Goal: Information Seeking & Learning: Learn about a topic

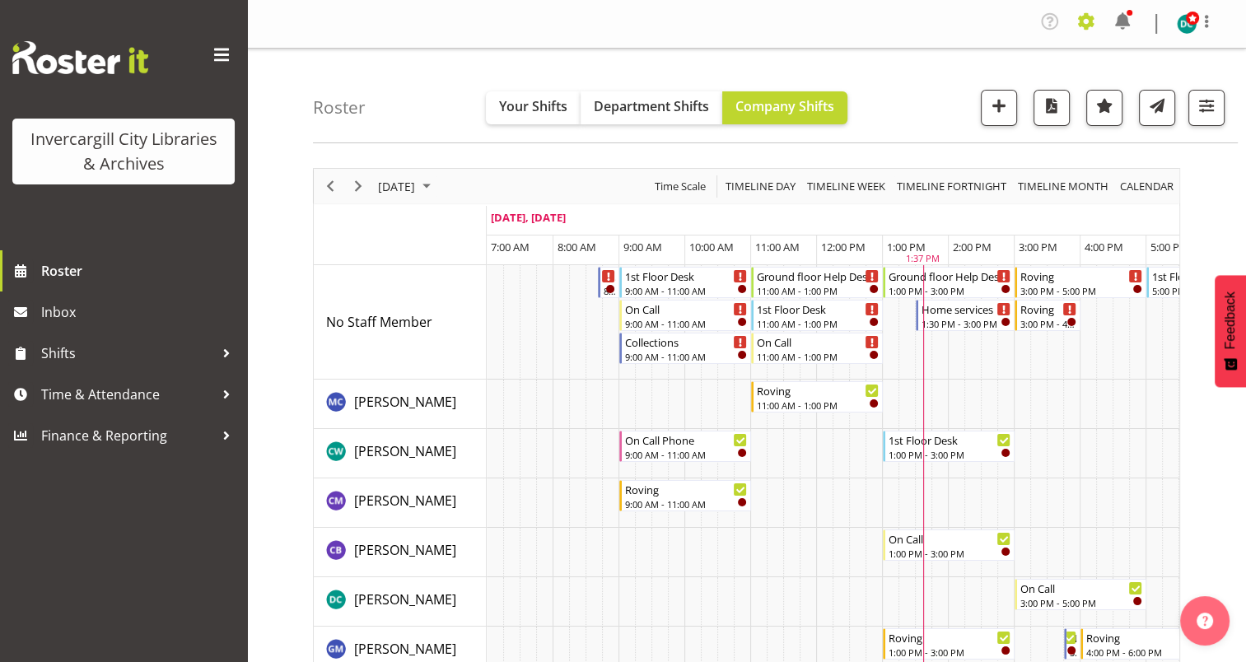
click at [1089, 21] on span at bounding box center [1086, 21] width 26 height 26
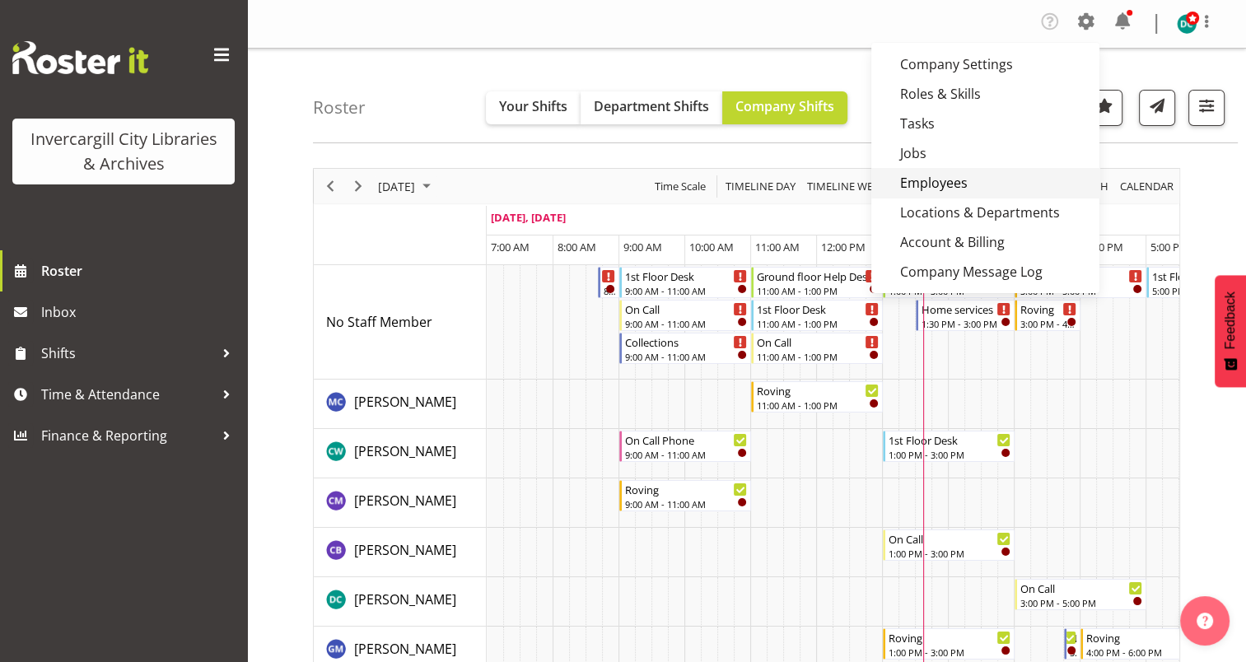
click at [951, 188] on link "Employees" at bounding box center [985, 183] width 228 height 30
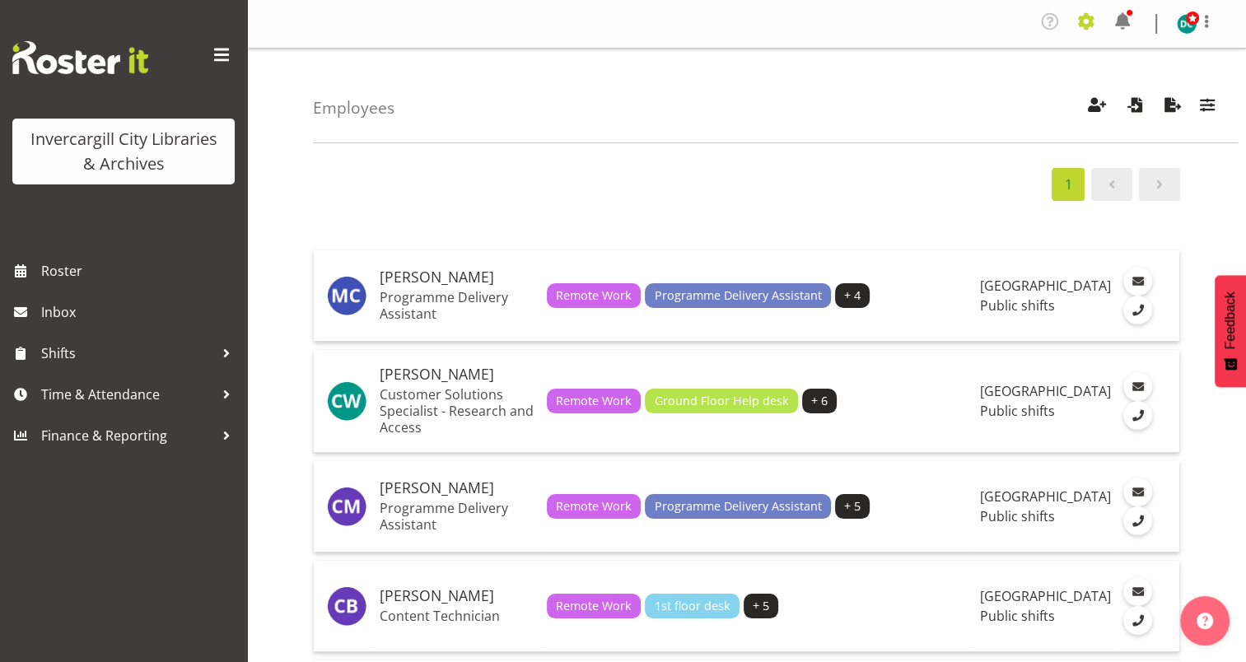
click at [1084, 17] on span at bounding box center [1086, 21] width 26 height 26
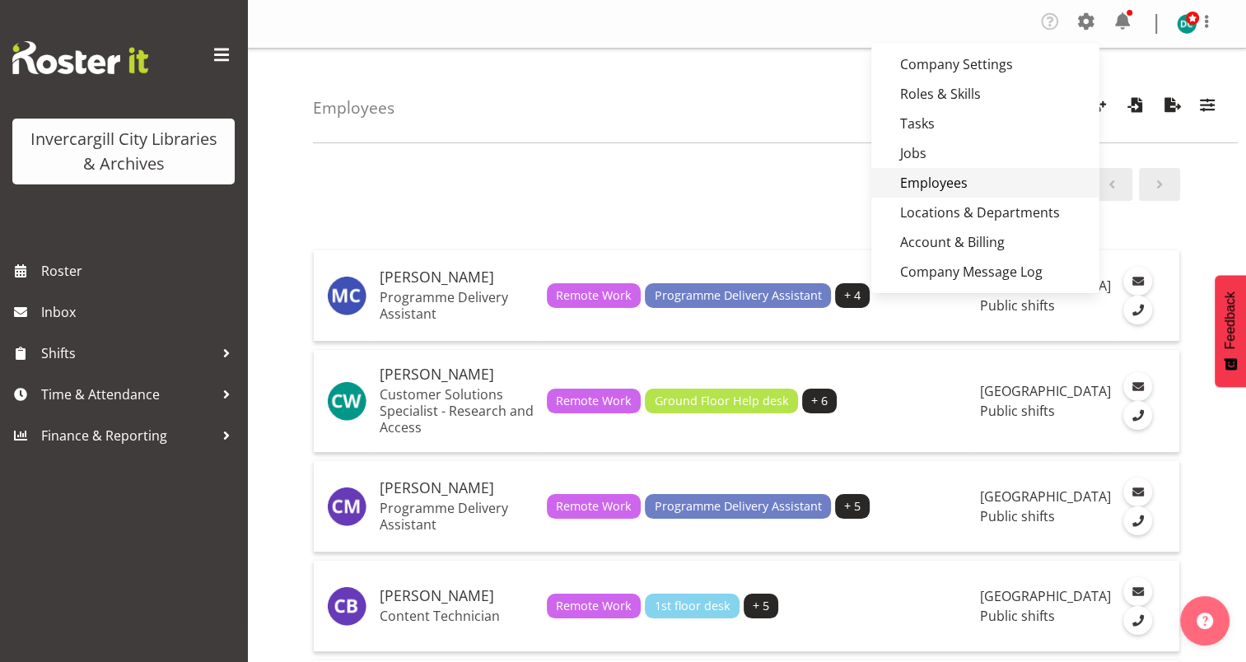
click at [955, 178] on link "Employees" at bounding box center [985, 183] width 228 height 30
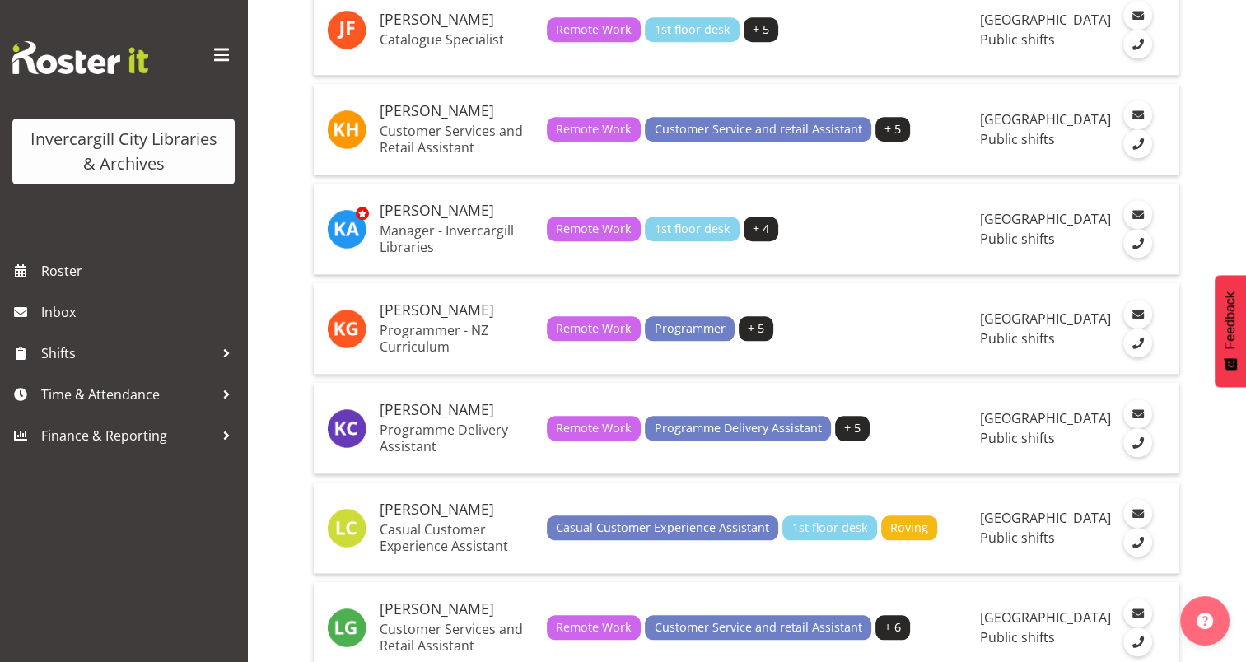
scroll to position [1571, 0]
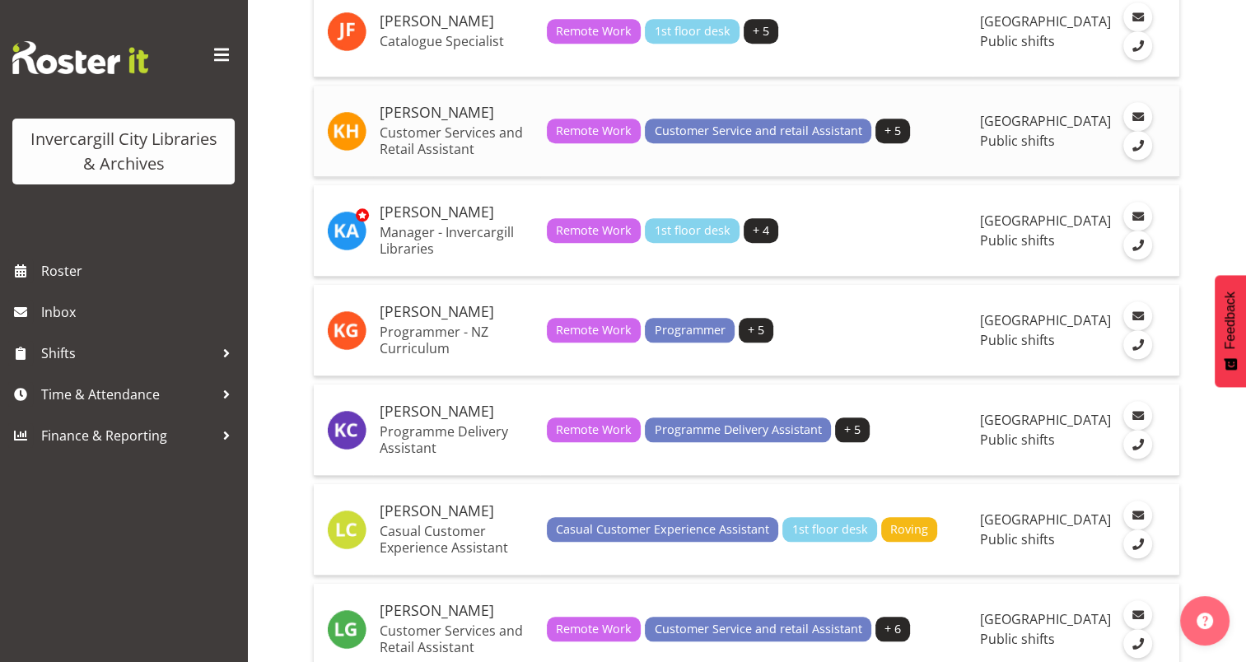
click at [432, 138] on p "Customer Services and Retail Assistant" at bounding box center [457, 140] width 154 height 33
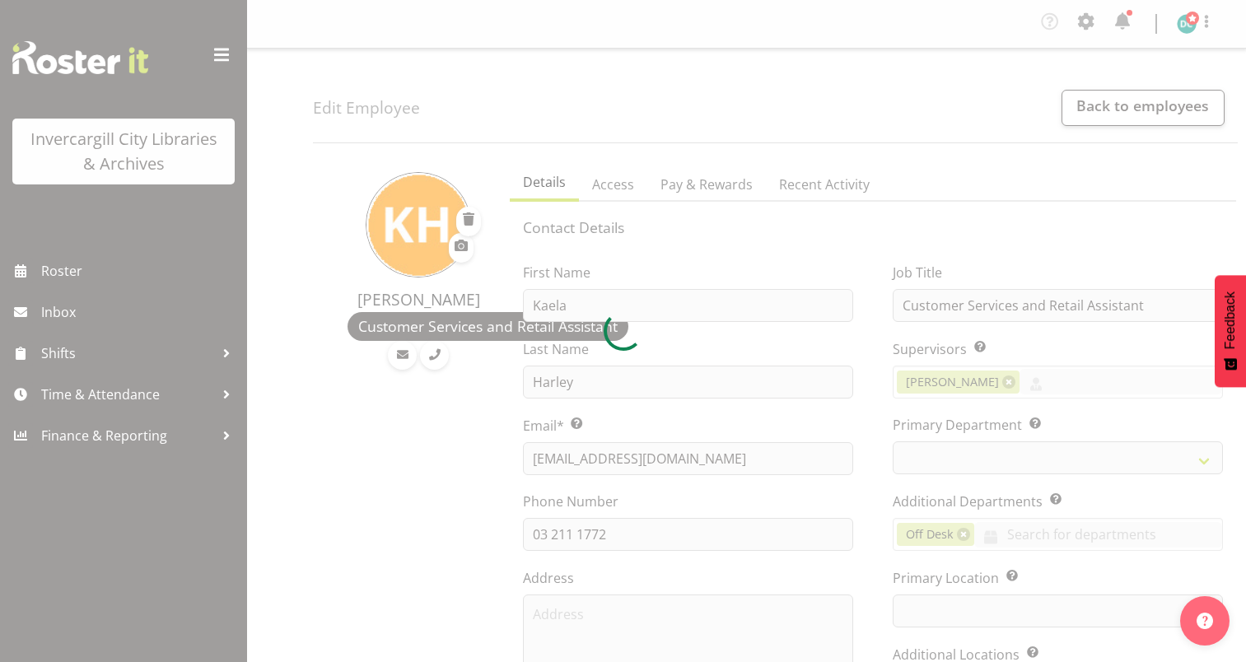
select select "TimelineDay"
select select
select select "921"
select select "1276"
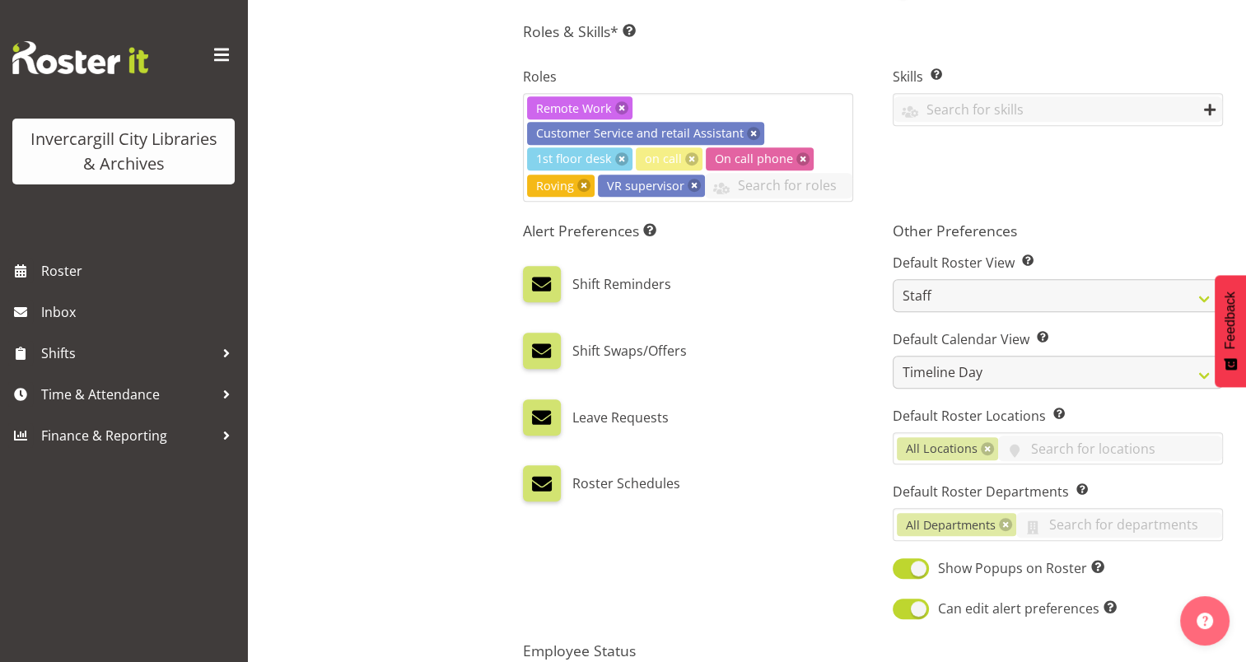
scroll to position [920, 0]
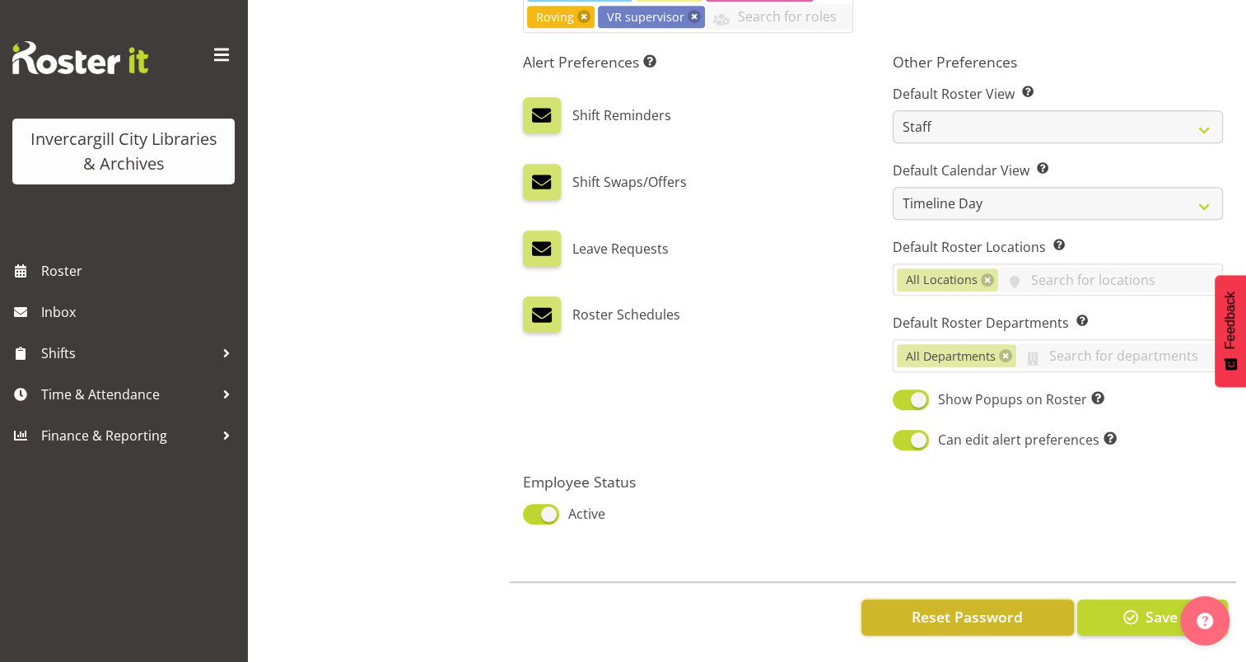
click at [983, 606] on span "Reset Password" at bounding box center [966, 616] width 111 height 21
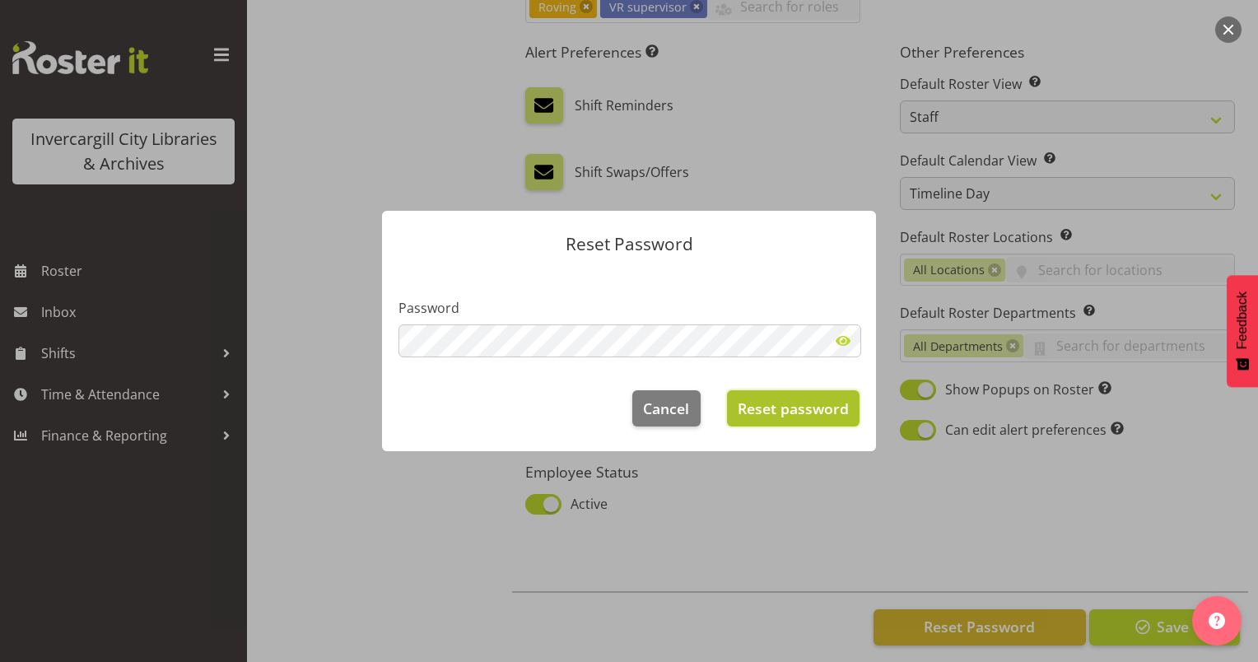
click at [780, 412] on span "Reset password" at bounding box center [793, 408] width 111 height 21
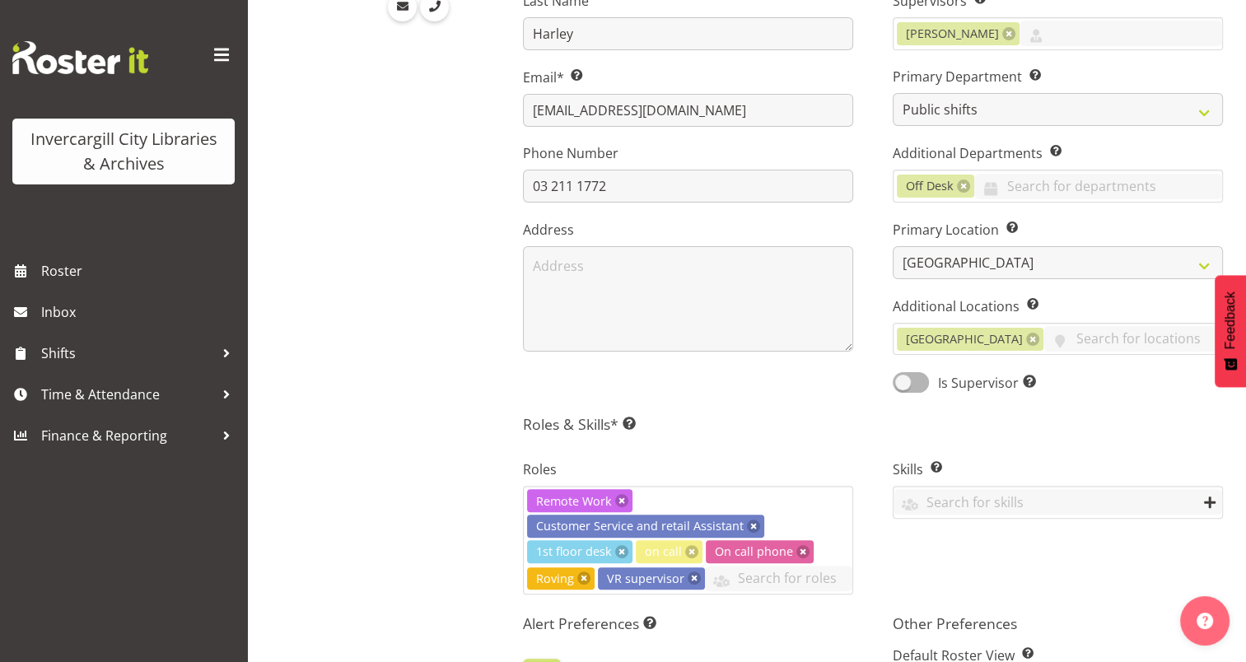
scroll to position [0, 0]
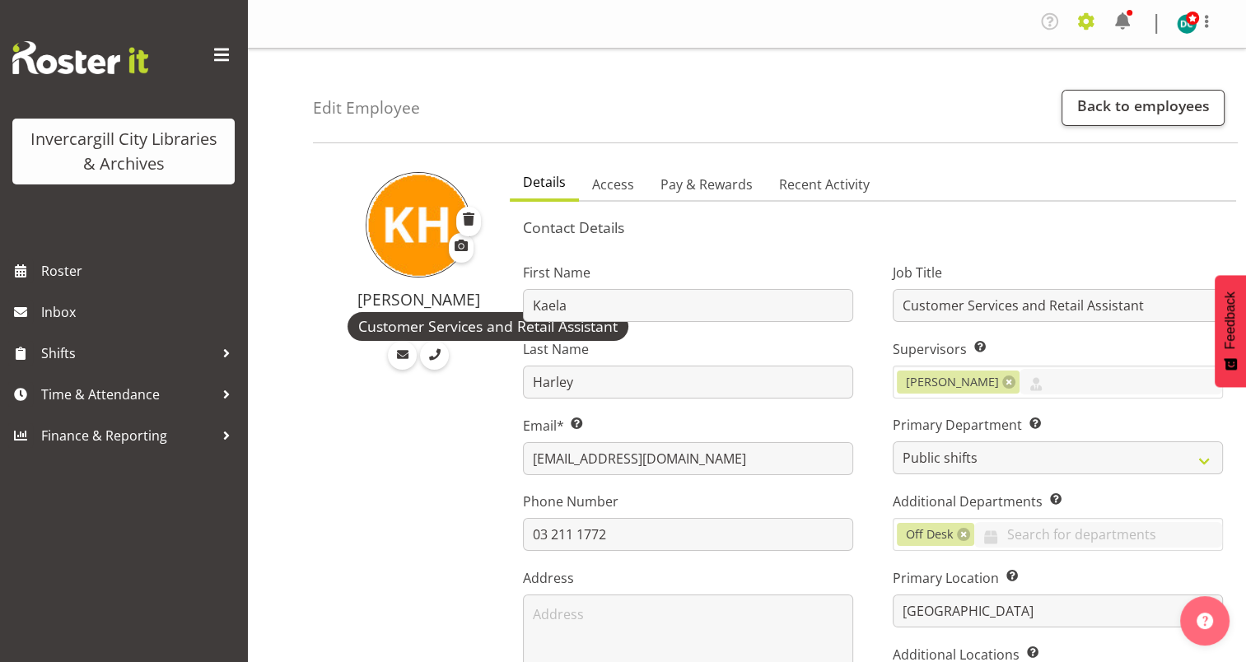
click at [1085, 23] on span at bounding box center [1086, 21] width 26 height 26
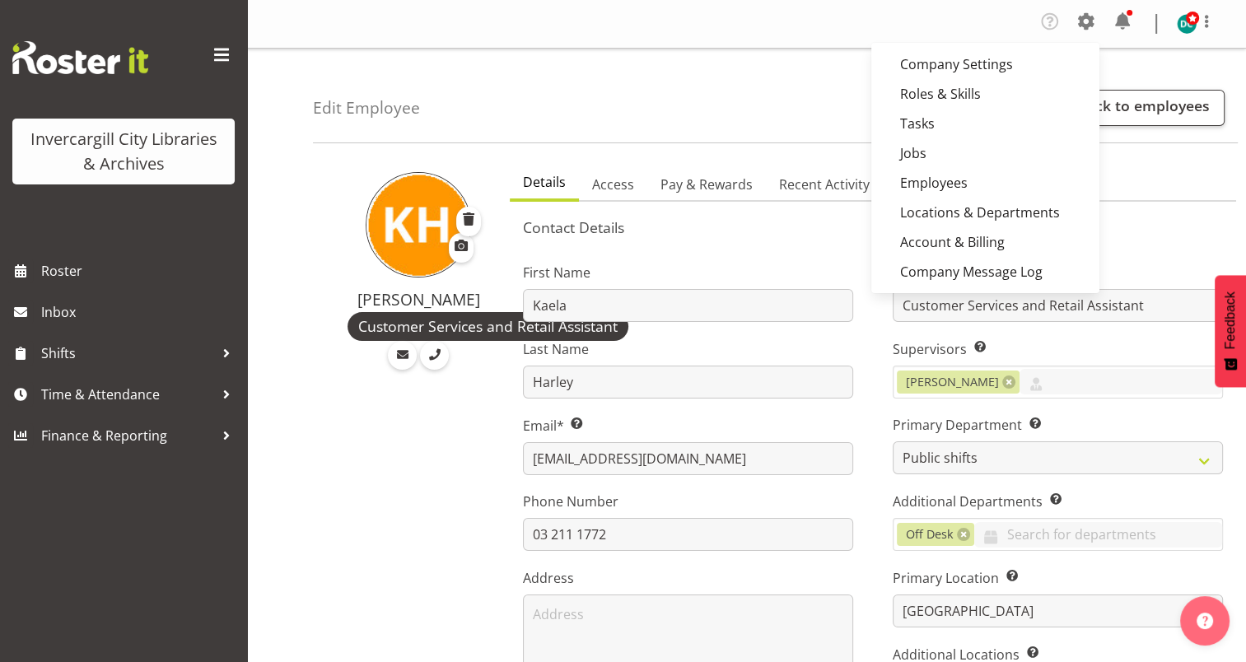
click at [684, 123] on div "Edit Employee Back to employees" at bounding box center [775, 96] width 925 height 95
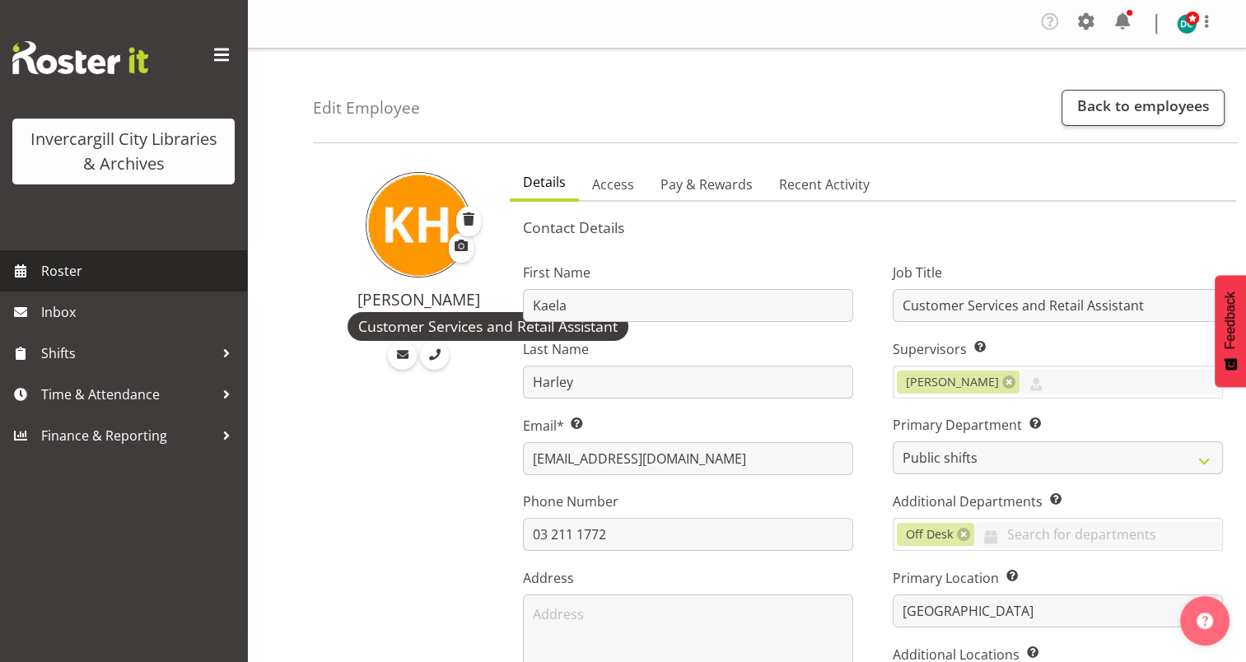
click at [63, 264] on span "Roster" at bounding box center [140, 271] width 198 height 25
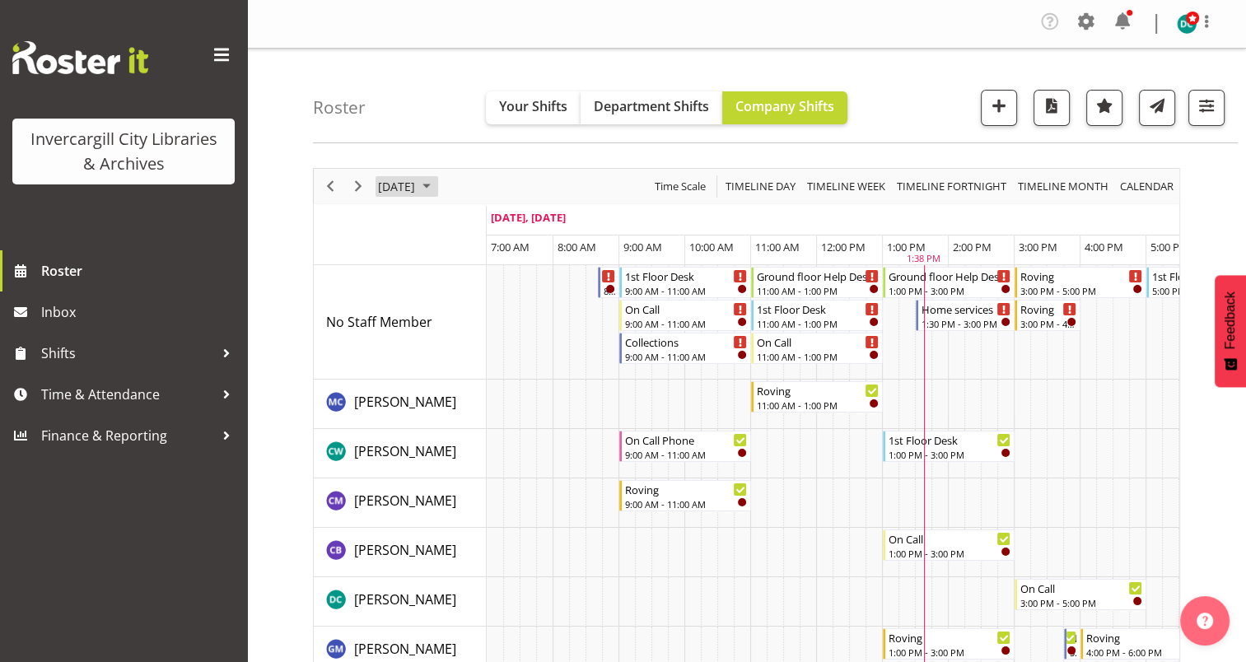
click at [396, 187] on span "[DATE]" at bounding box center [396, 186] width 40 height 21
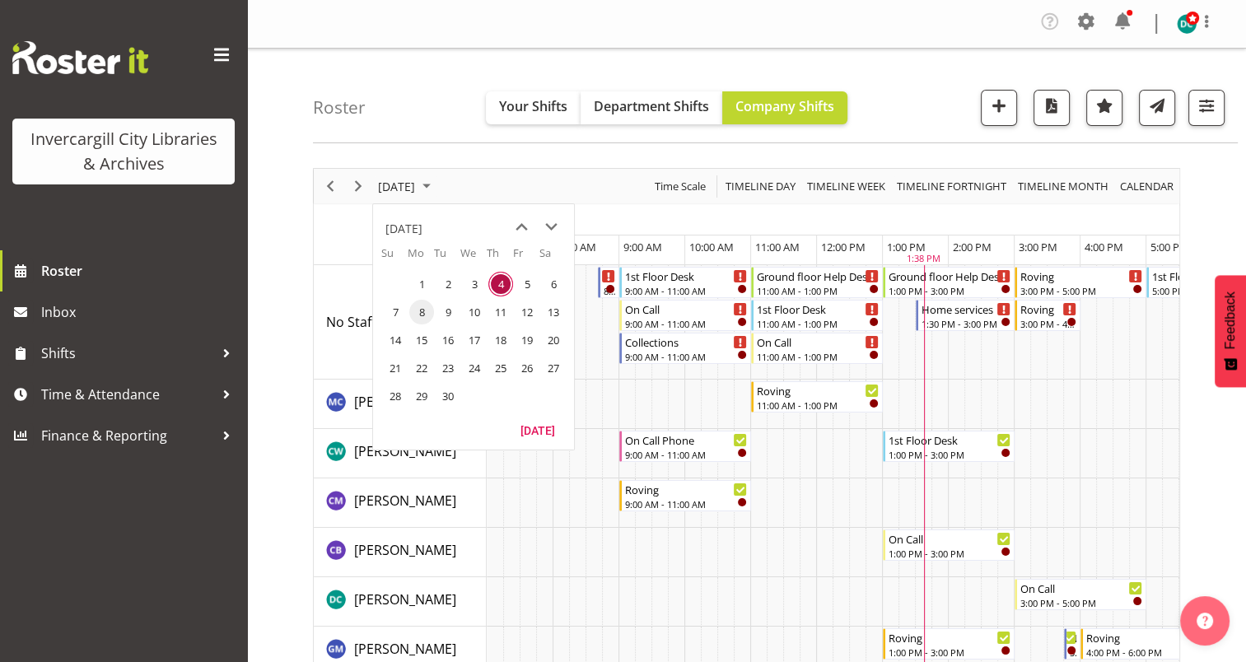
click at [428, 305] on span "8" at bounding box center [421, 312] width 25 height 25
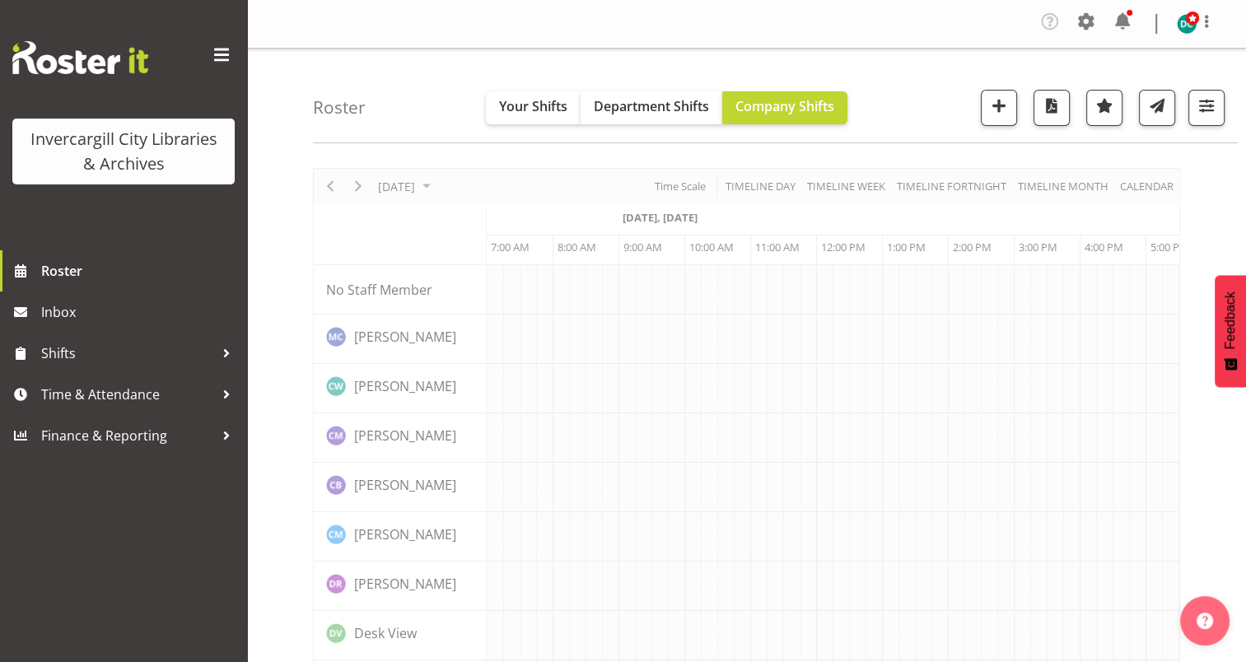
scroll to position [0, 132]
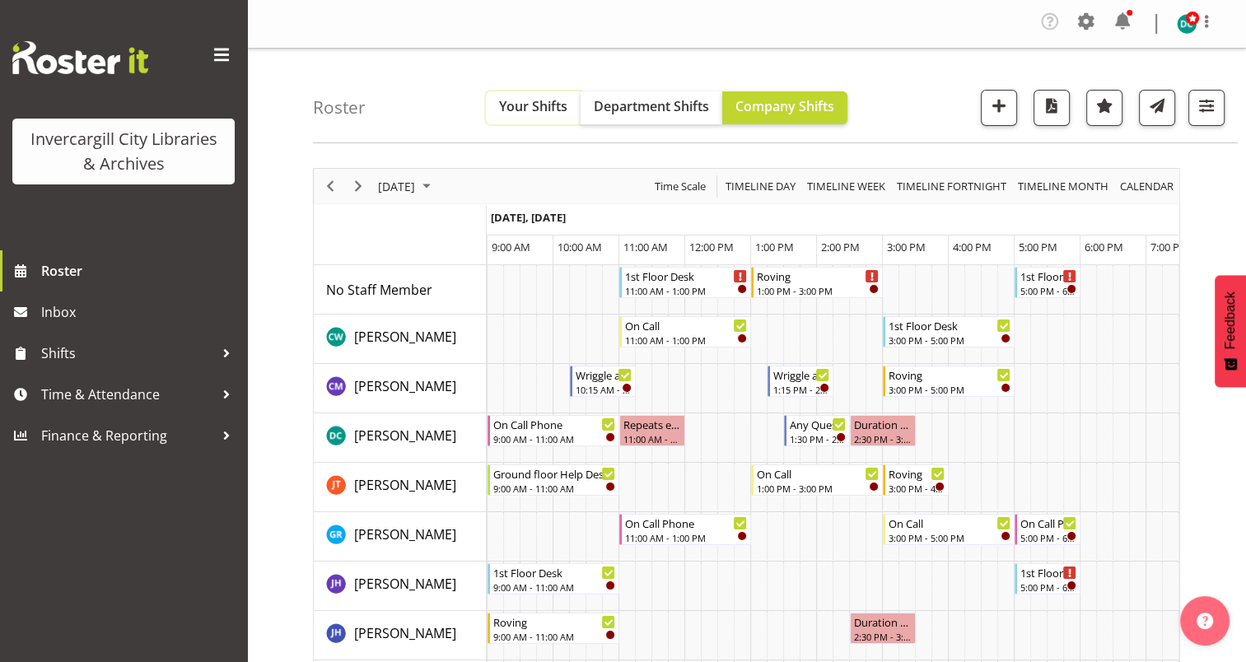
click at [520, 111] on span "Your Shifts" at bounding box center [533, 106] width 68 height 18
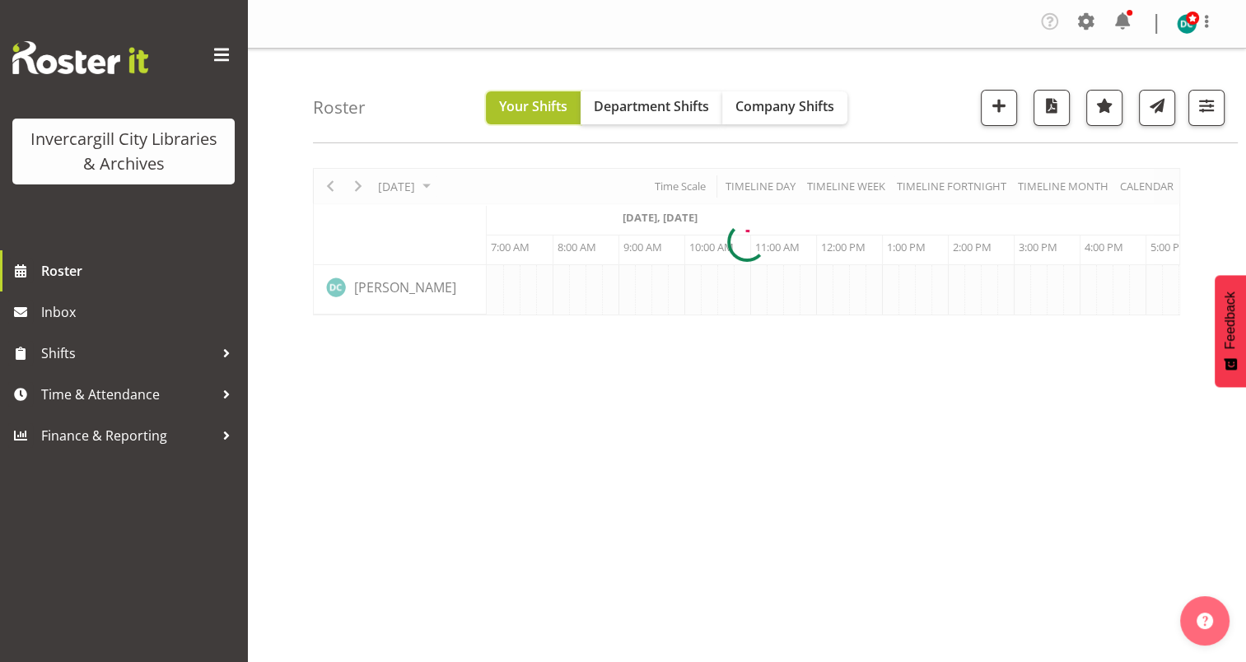
scroll to position [0, 132]
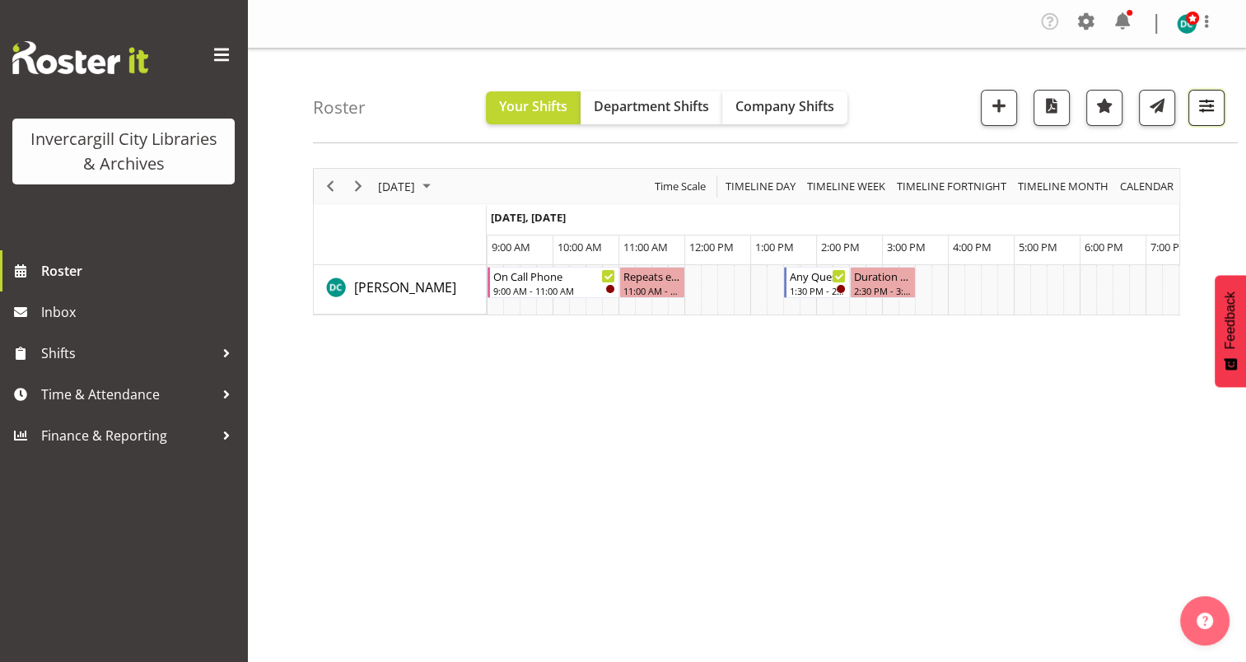
click at [1222, 96] on button "button" at bounding box center [1206, 108] width 36 height 36
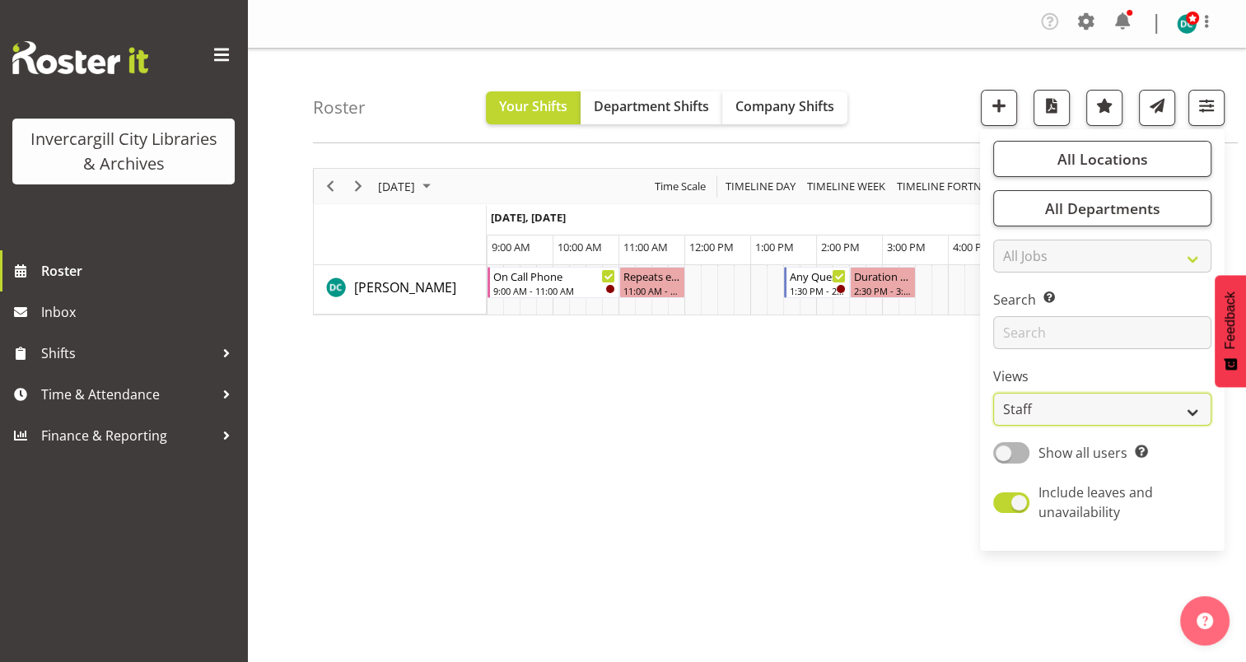
click at [1048, 412] on select "Staff Role Shift - Horizontal Shift - Vertical Staff - Location" at bounding box center [1102, 409] width 218 height 33
click at [910, 366] on div "[DATE] [DATE] Timeline Day Timeline Week Timeline Fortnight Timeline Month cale…" at bounding box center [779, 485] width 933 height 659
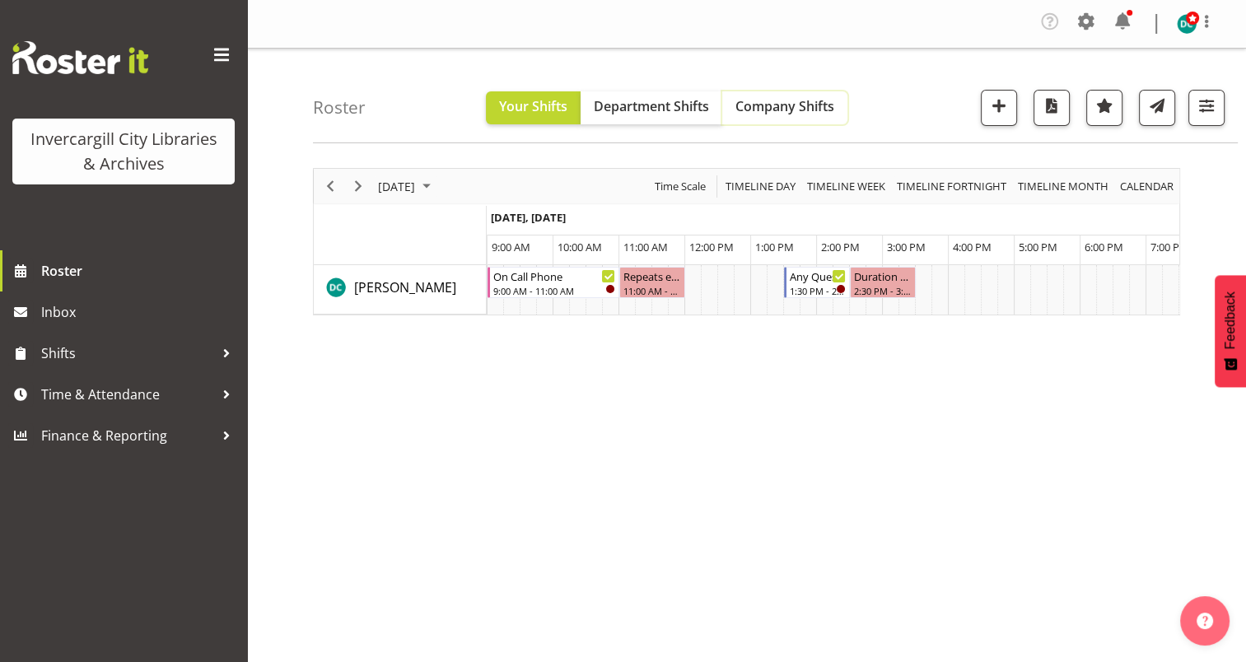
click at [783, 109] on span "Company Shifts" at bounding box center [784, 106] width 99 height 18
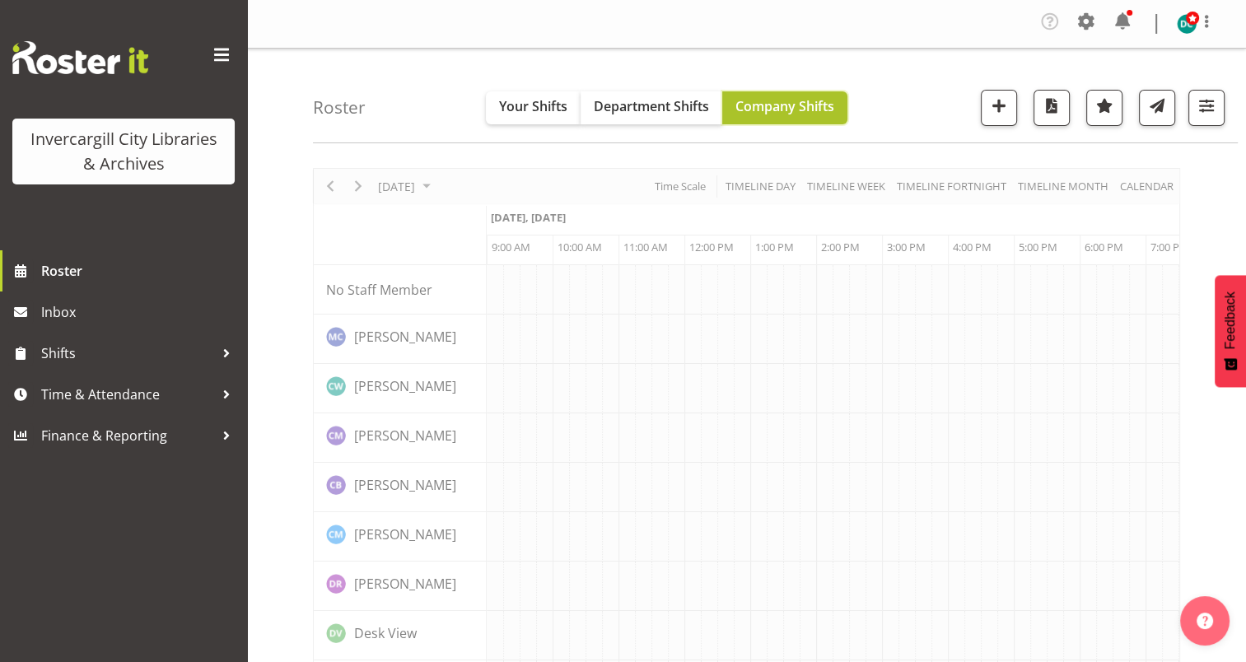
scroll to position [0, 132]
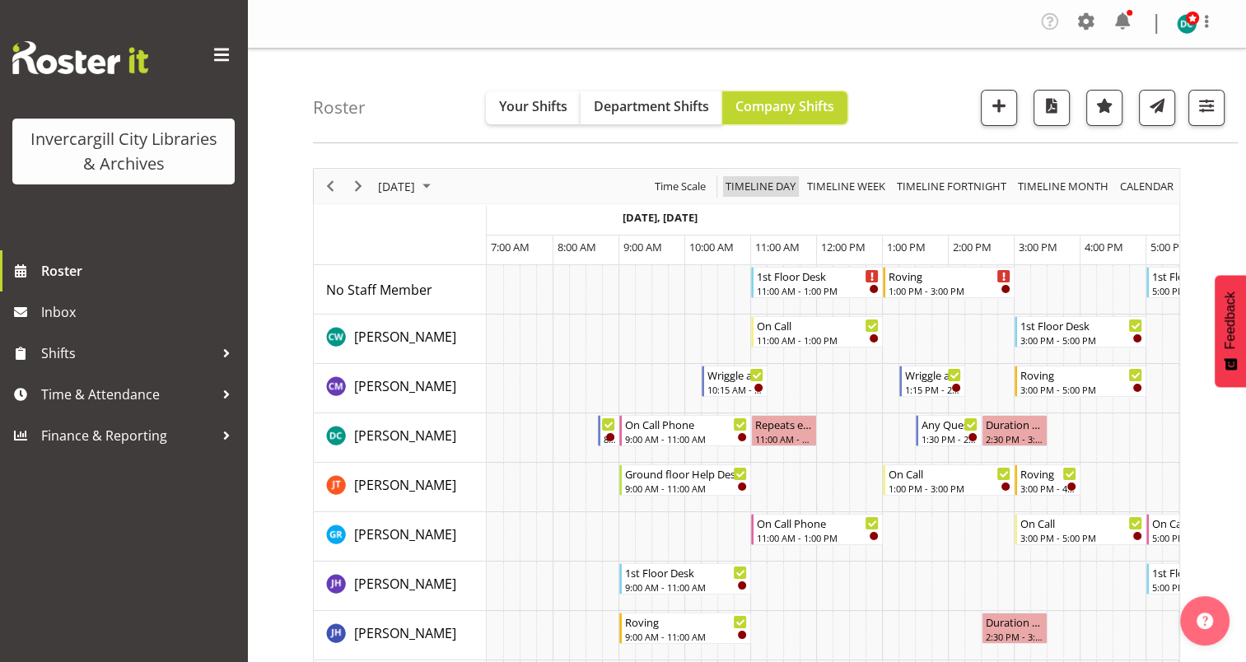
scroll to position [0, 132]
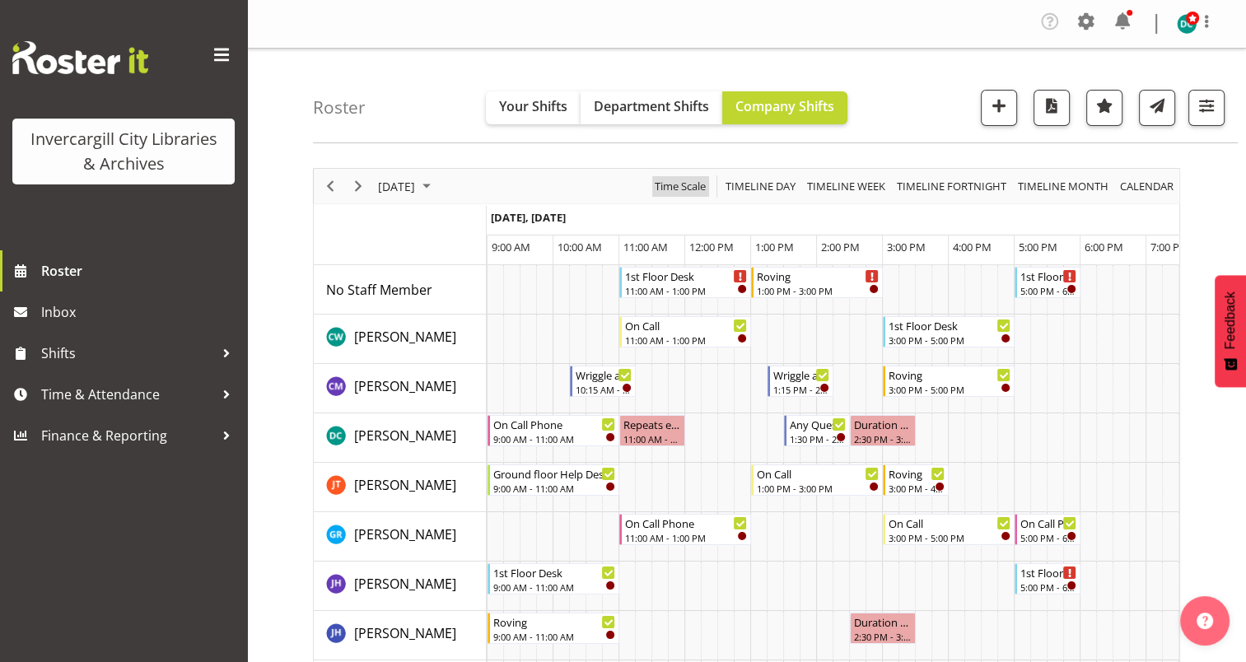
click at [659, 183] on span "Time Scale" at bounding box center [680, 186] width 54 height 21
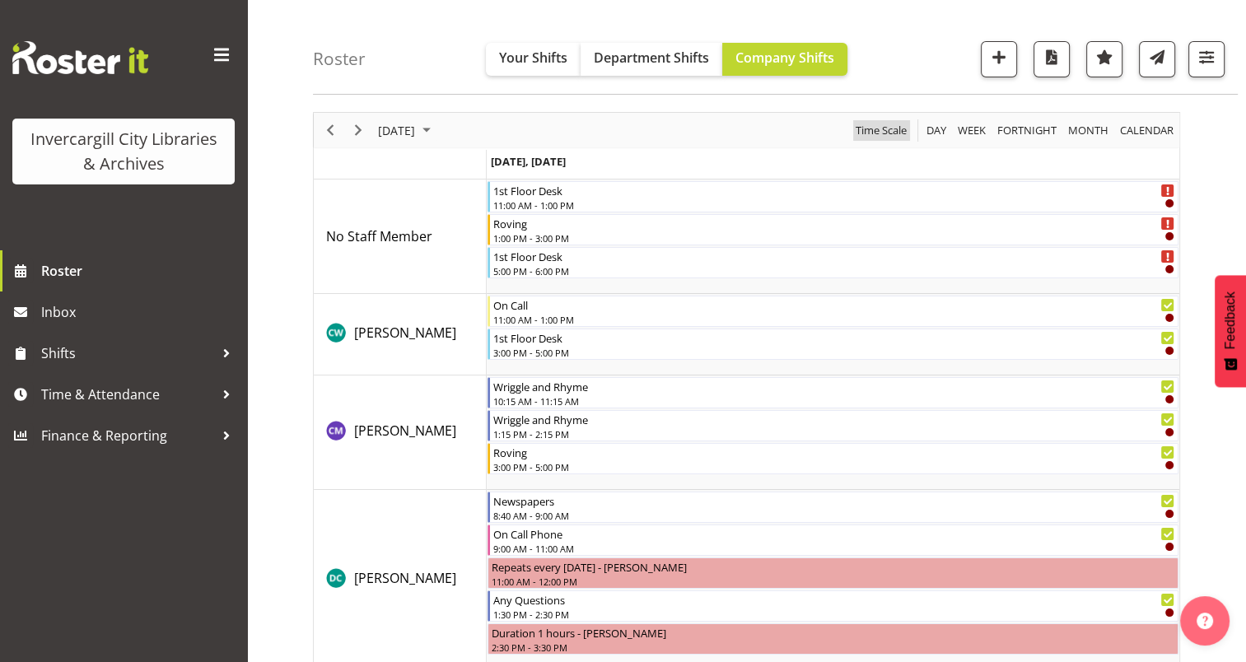
scroll to position [0, 0]
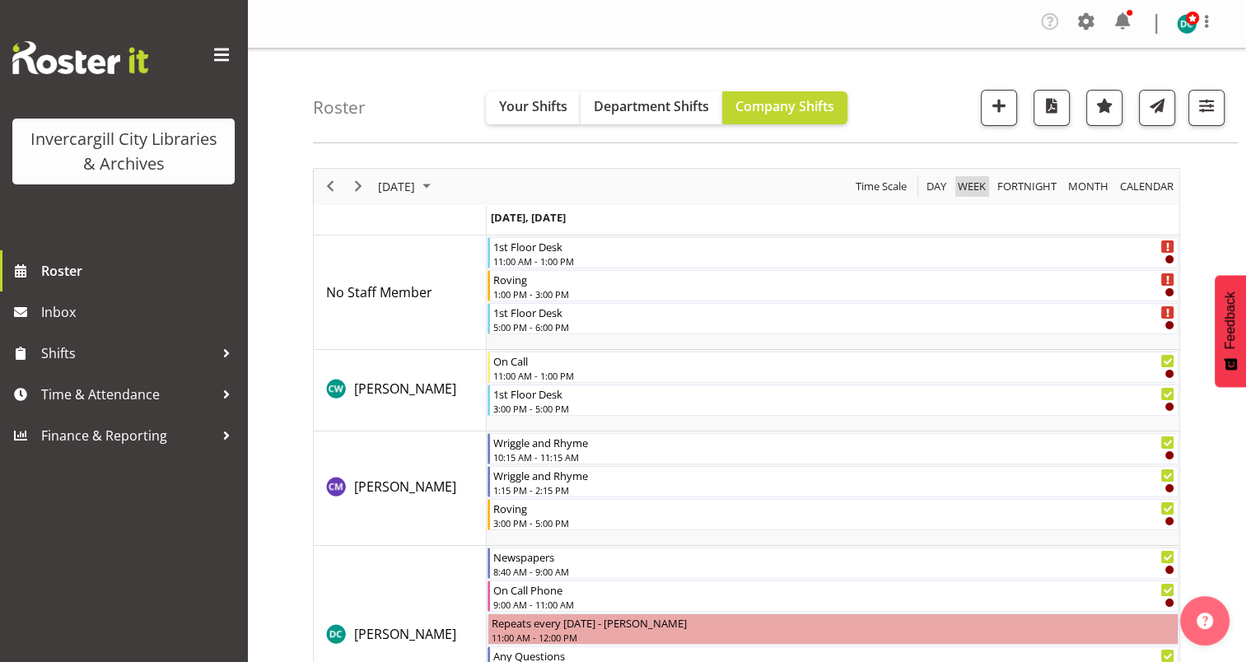
click at [969, 177] on span "Week" at bounding box center [971, 186] width 31 height 21
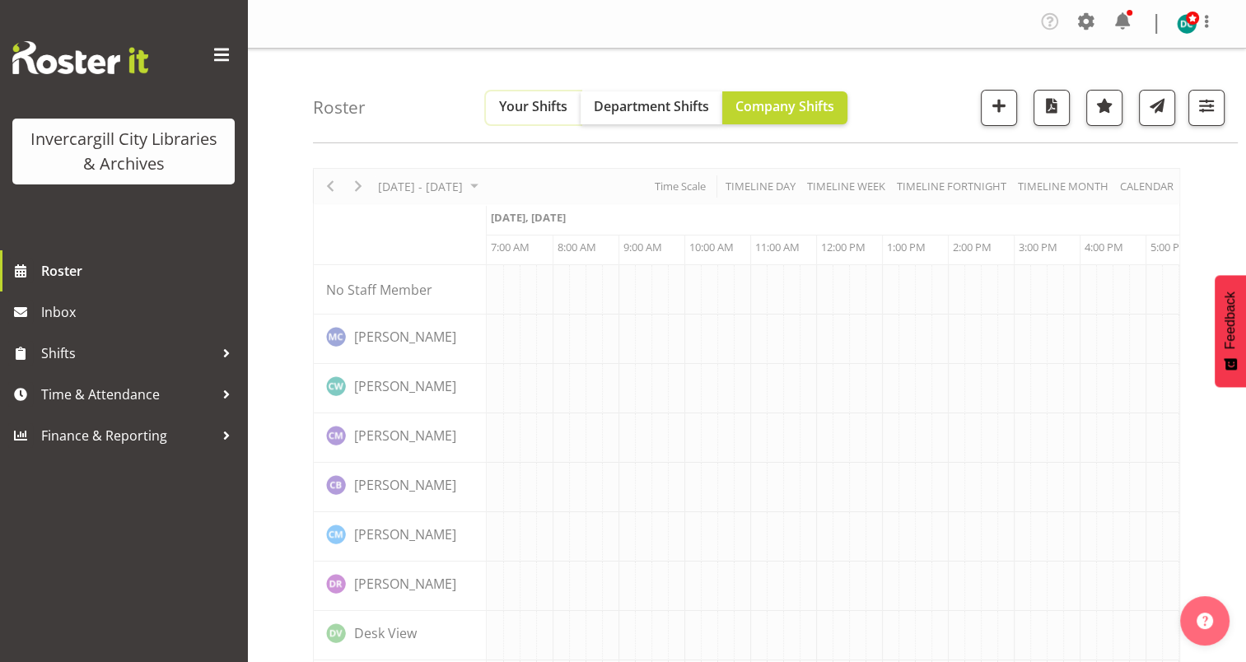
click at [533, 101] on span "Your Shifts" at bounding box center [533, 106] width 68 height 18
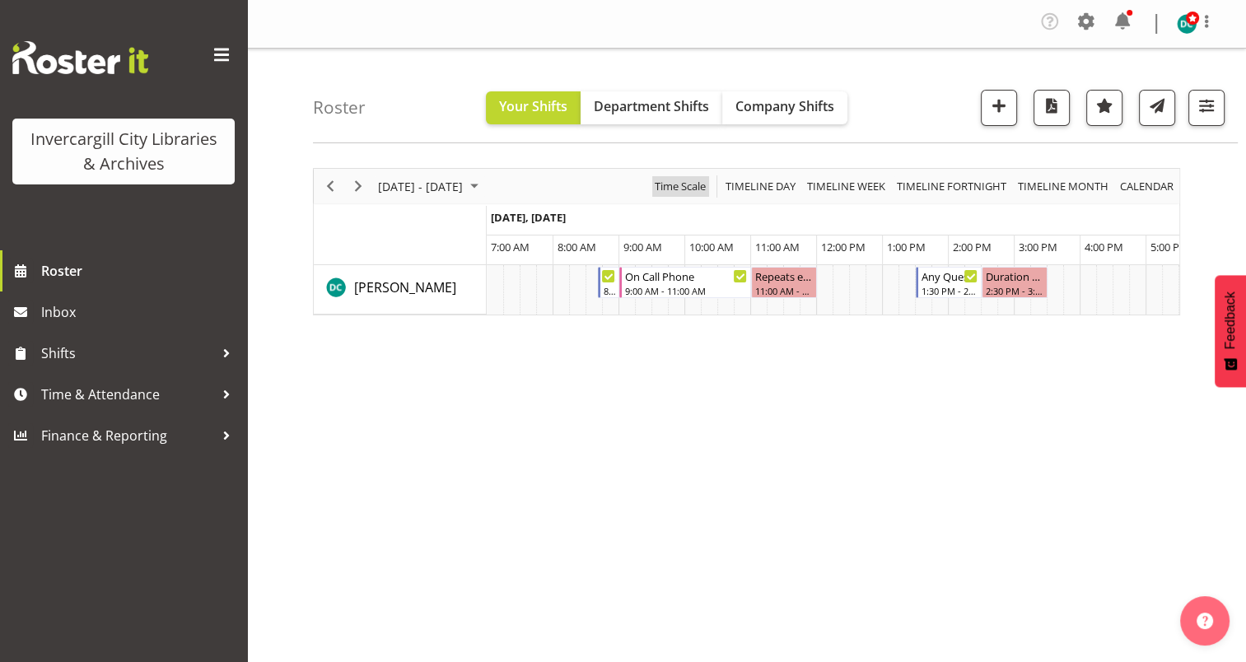
click at [687, 184] on span "Time Scale" at bounding box center [680, 186] width 54 height 21
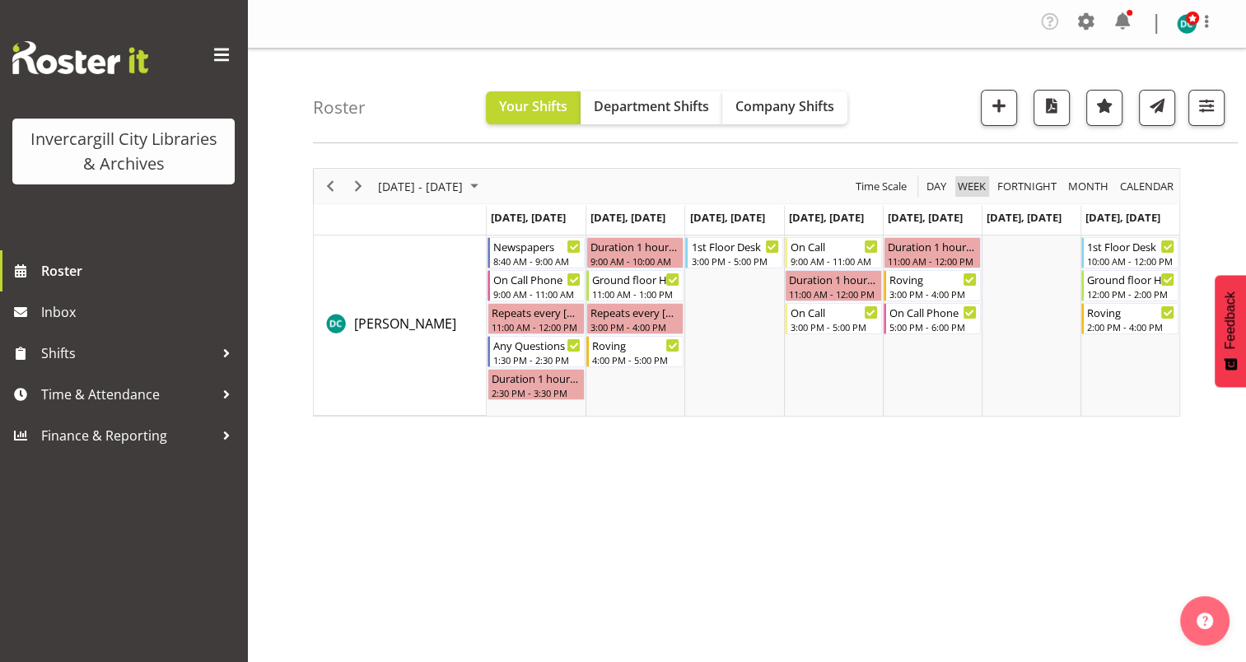
click at [972, 181] on span "Week" at bounding box center [971, 186] width 31 height 21
click at [761, 110] on span "Company Shifts" at bounding box center [784, 106] width 99 height 18
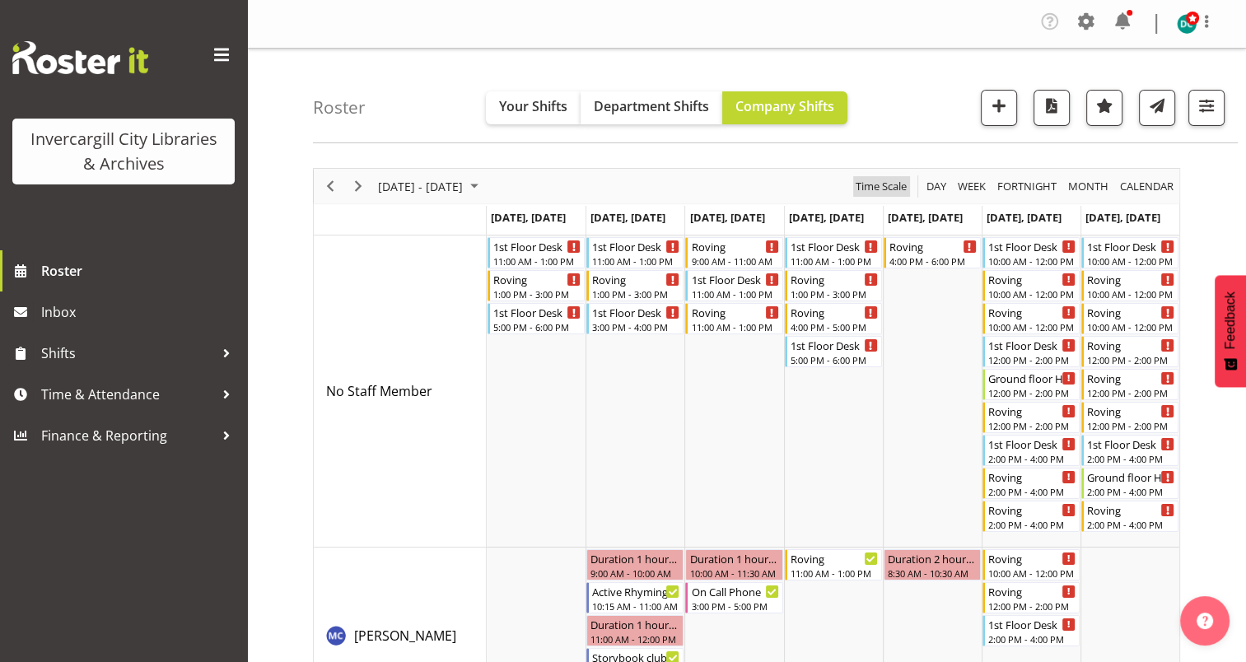
click at [890, 193] on span "Time Scale" at bounding box center [881, 186] width 54 height 21
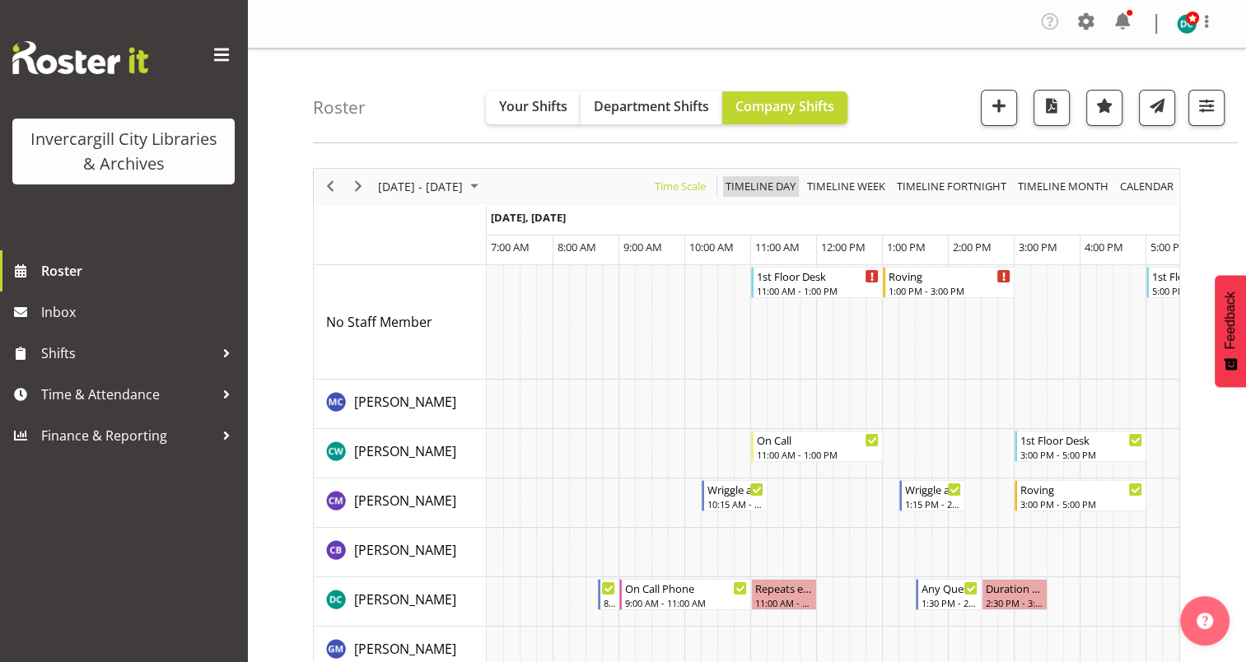
click at [755, 181] on span "Timeline Day" at bounding box center [760, 186] width 73 height 21
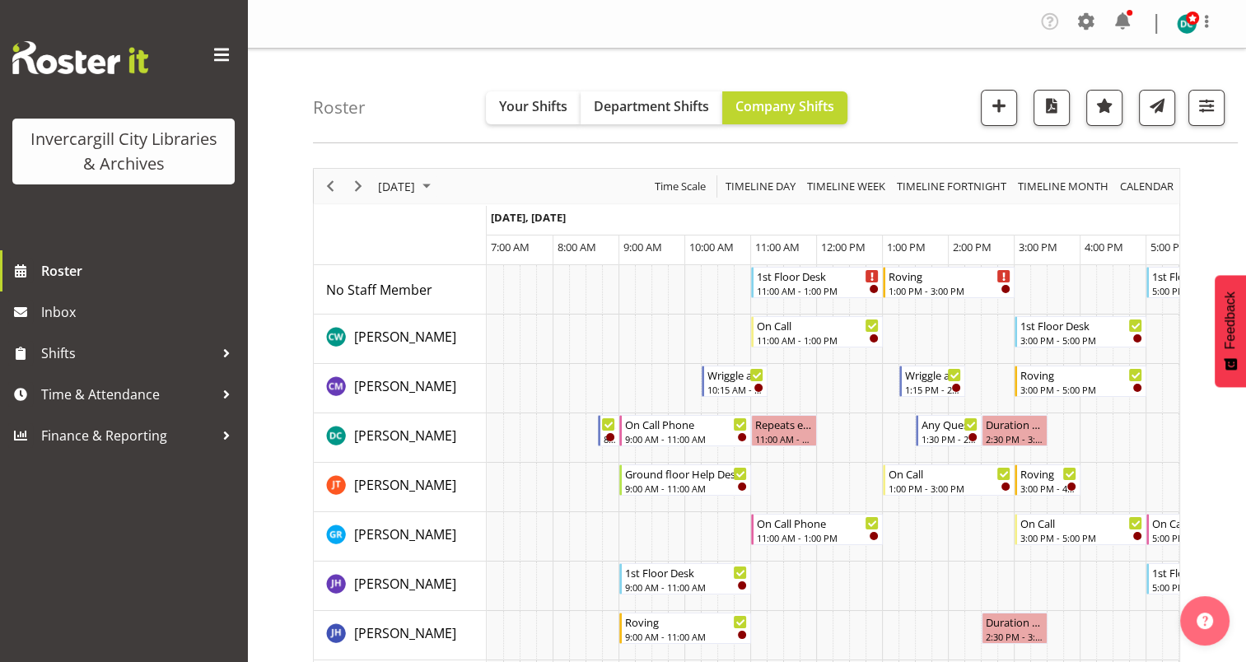
click at [558, 513] on td "Timeline Day of September 8, 2025" at bounding box center [560, 536] width 16 height 49
click at [157, 395] on span "Time & Attendance" at bounding box center [127, 394] width 173 height 25
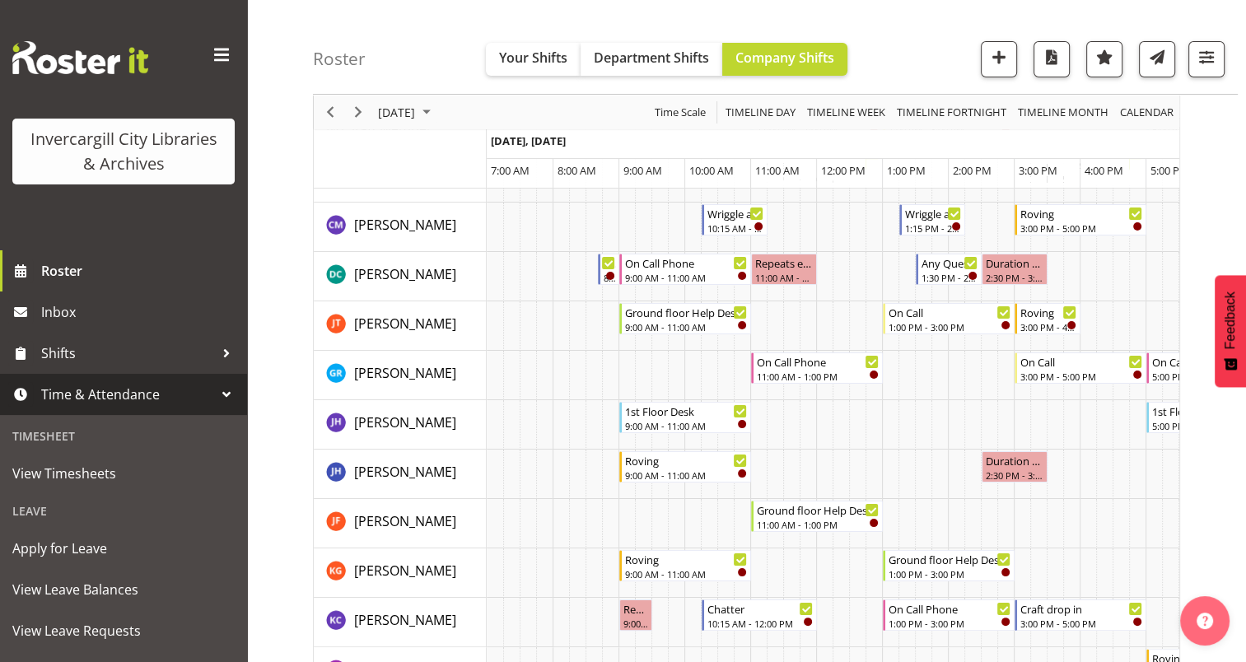
click at [137, 395] on span "Time & Attendance" at bounding box center [127, 394] width 173 height 25
